Goal: Information Seeking & Learning: Learn about a topic

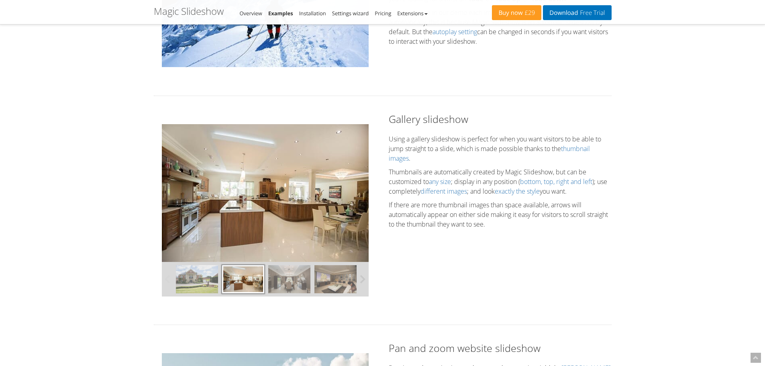
scroll to position [187, 0]
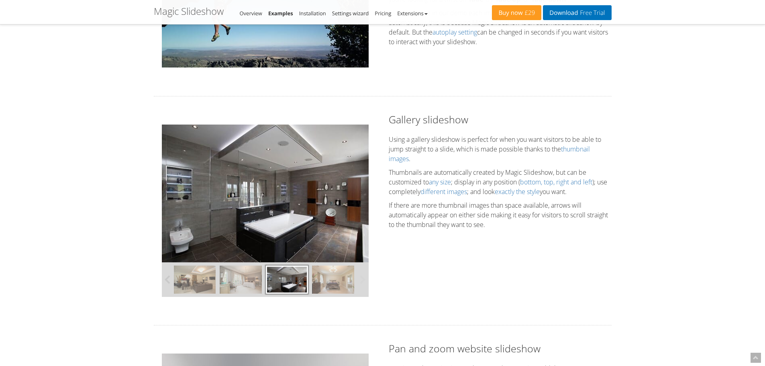
click at [525, 258] on div "Gallery slideshow Using a gallery slideshow is perfect for when you want visito…" at bounding box center [383, 210] width 470 height 196
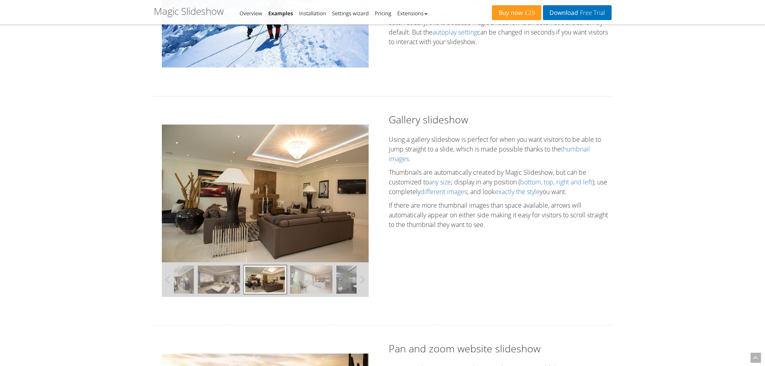
click at [537, 273] on div "Gallery slideshow Using a gallery slideshow is perfect for when you want visito…" at bounding box center [383, 210] width 470 height 196
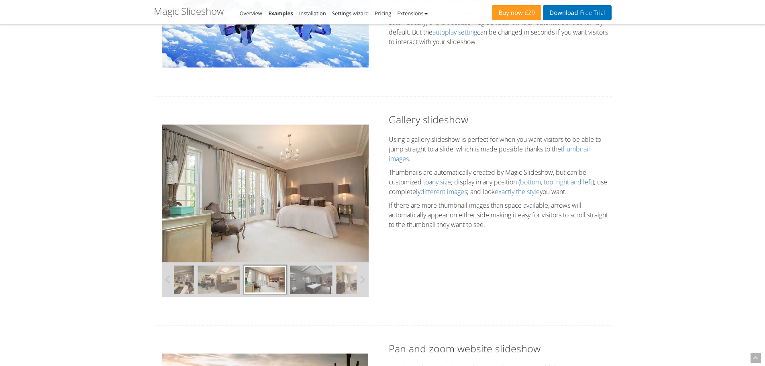
click at [516, 274] on div "Gallery slideshow Using a gallery slideshow is perfect for when you want visito…" at bounding box center [383, 210] width 470 height 196
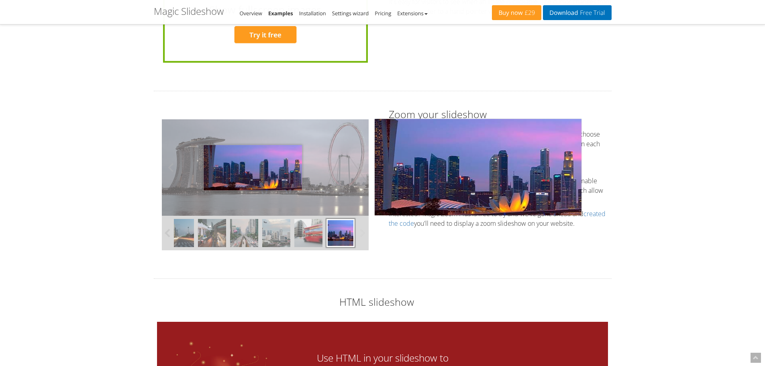
scroll to position [1873, 0]
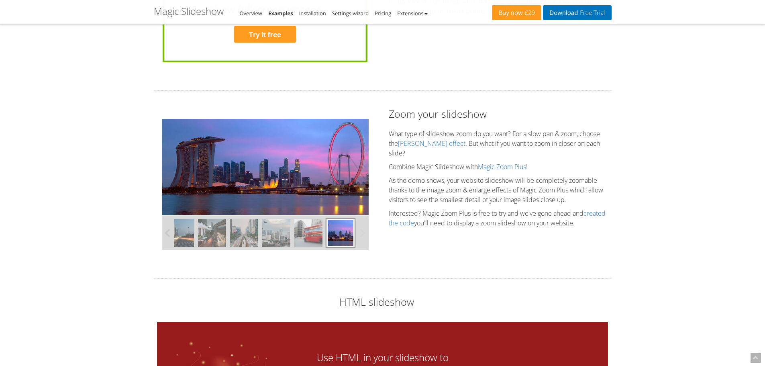
click at [307, 234] on img at bounding box center [308, 233] width 28 height 28
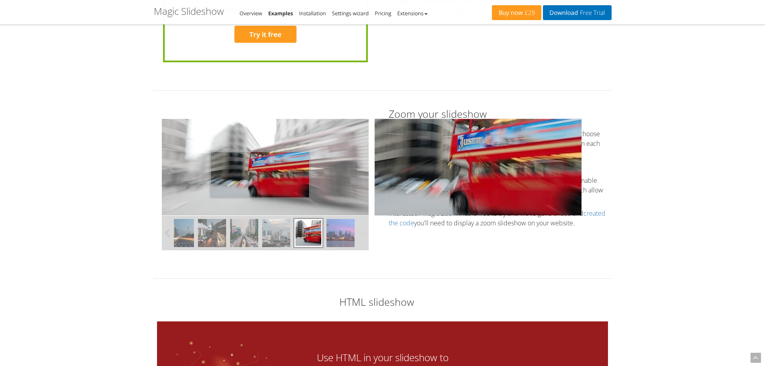
click at [260, 175] on img at bounding box center [265, 167] width 207 height 96
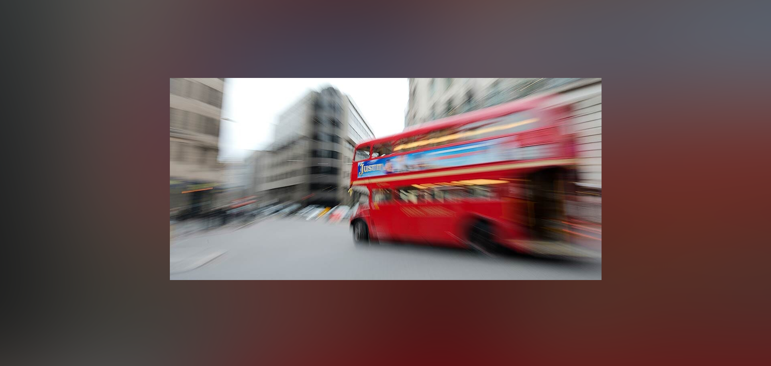
scroll to position [1873, 0]
click at [392, 173] on img at bounding box center [385, 179] width 431 height 202
click at [756, 16] on button "button" at bounding box center [754, 16] width 24 height 24
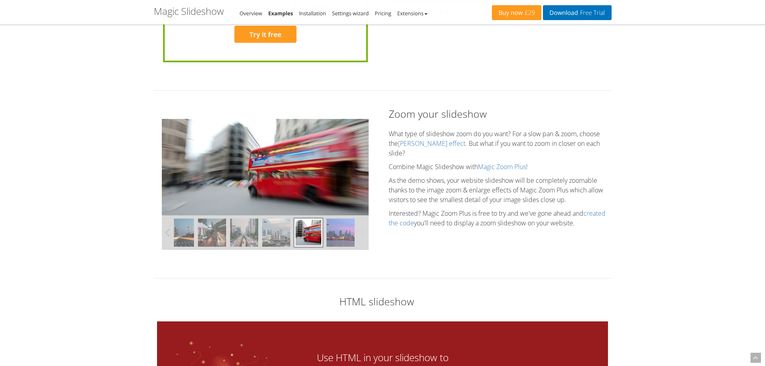
scroll to position [1873, 0]
